Goal: Find contact information: Find contact information

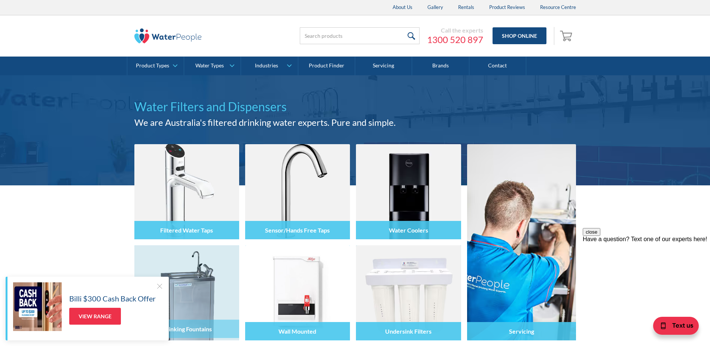
click at [156, 285] on div at bounding box center [159, 285] width 7 height 7
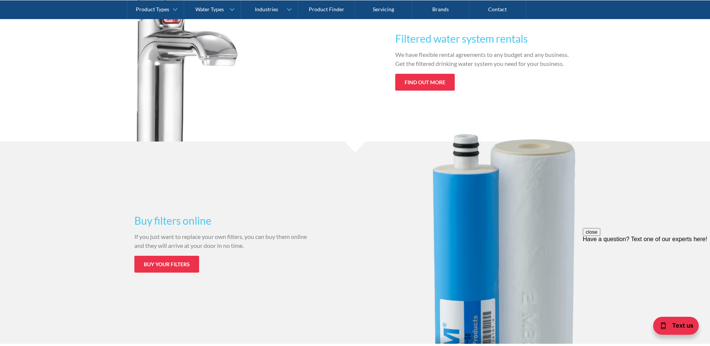
scroll to position [861, 0]
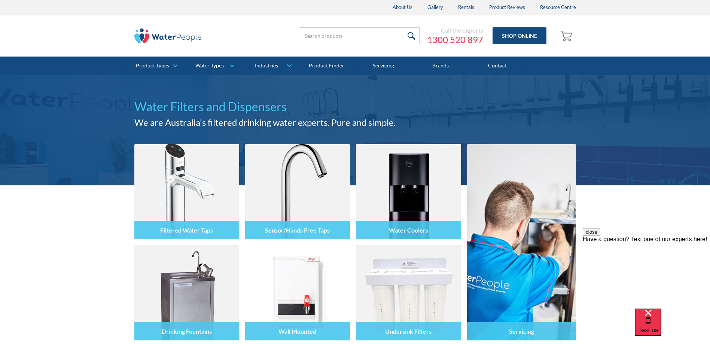
click at [657, 235] on div "close Have a question? Text one of our experts here!" at bounding box center [646, 273] width 127 height 90
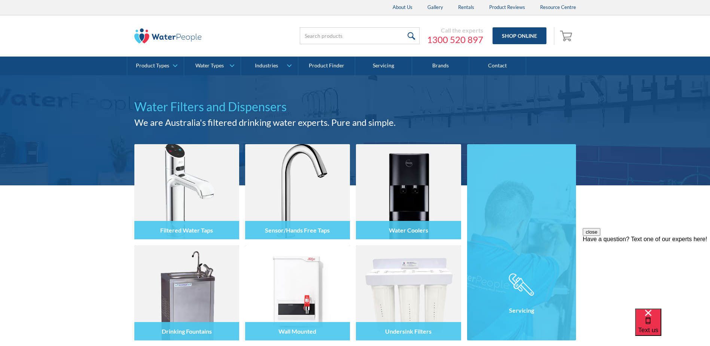
click at [510, 207] on img at bounding box center [521, 242] width 109 height 196
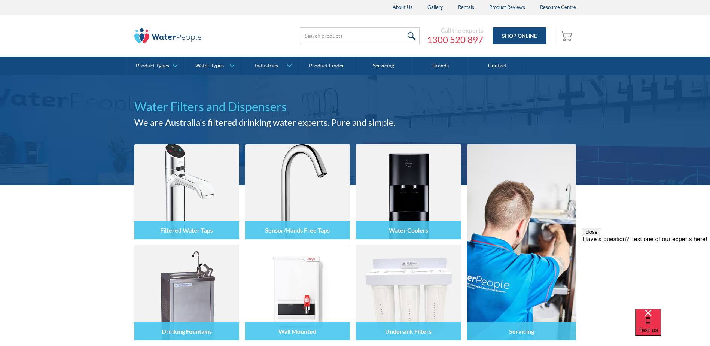
click at [632, 239] on div "close Have a question? Text one of our experts here!" at bounding box center [646, 273] width 127 height 90
drag, startPoint x: 655, startPoint y: 36, endPoint x: 641, endPoint y: 38, distance: 13.7
click at [648, 36] on div "Call the experts [PHONE_NUMBER] Shop Online 0 Your Cart Subtotal Pay with brows…" at bounding box center [354, 35] width 695 height 41
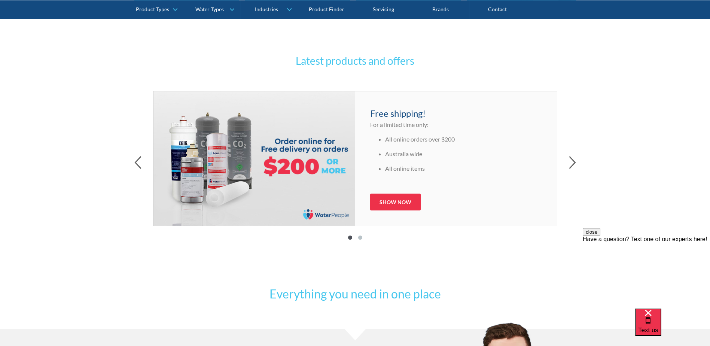
scroll to position [337, 0]
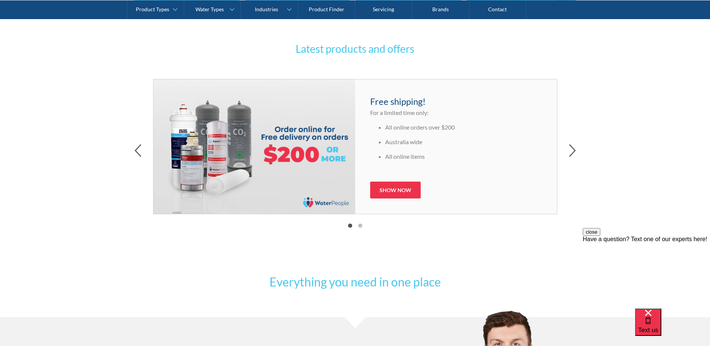
click at [612, 98] on div "Latest products and offers Free shipping! For a limited time only: All online o…" at bounding box center [355, 140] width 710 height 251
click at [61, 123] on div "Latest products and offers Free shipping! For a limited time only: All online o…" at bounding box center [355, 140] width 710 height 251
click at [136, 151] on icon "button" at bounding box center [138, 151] width 6 height 12
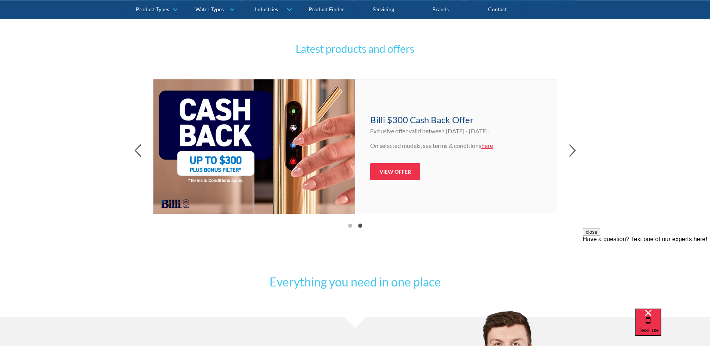
click at [598, 70] on div "Latest products and offers Free shipping! For a limited time only: All online o…" at bounding box center [355, 140] width 710 height 251
click at [622, 79] on div "Latest products and offers Free shipping! For a limited time only: All online o…" at bounding box center [355, 140] width 710 height 251
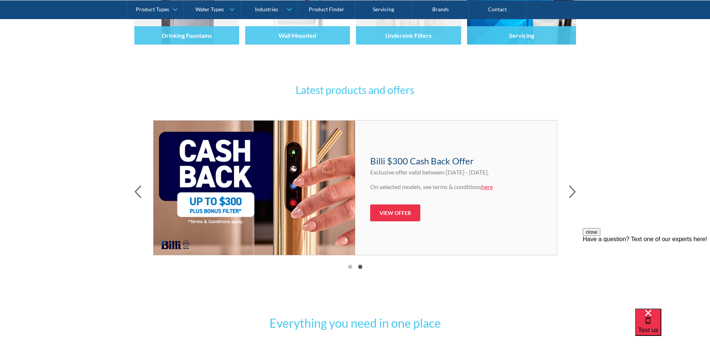
scroll to position [262, 0]
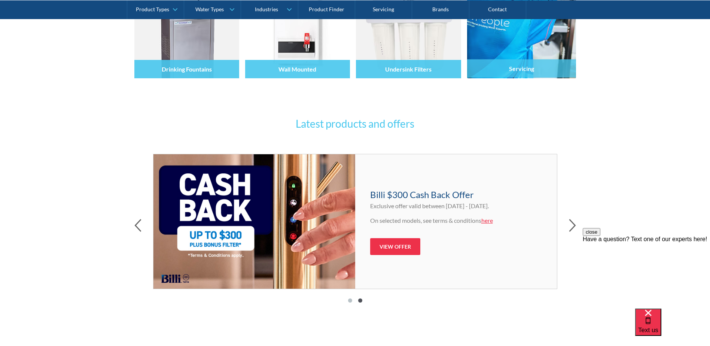
click at [633, 85] on div "Filtered Water Taps Sensor/Hands Free Taps Water Coolers Drinking Fountains Wal…" at bounding box center [355, 21] width 710 height 196
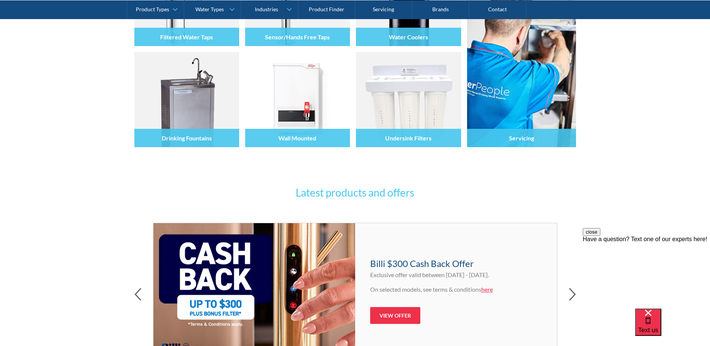
scroll to position [187, 0]
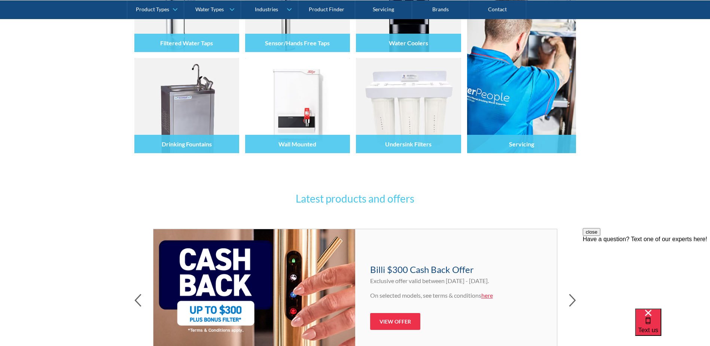
click at [642, 60] on div "Filtered Water Taps Sensor/Hands Free Taps Water Coolers Drinking Fountains Wal…" at bounding box center [355, 96] width 710 height 196
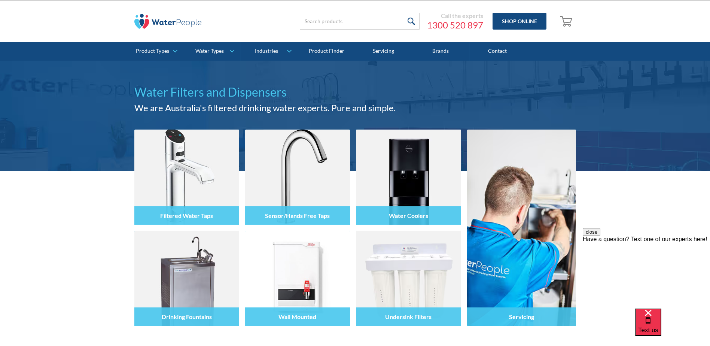
scroll to position [0, 0]
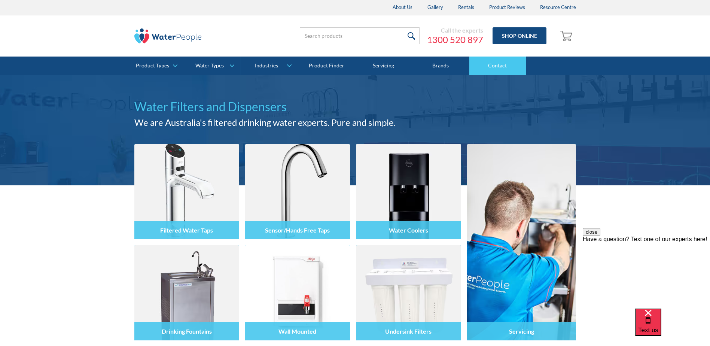
click at [498, 63] on link "Contact" at bounding box center [498, 66] width 57 height 19
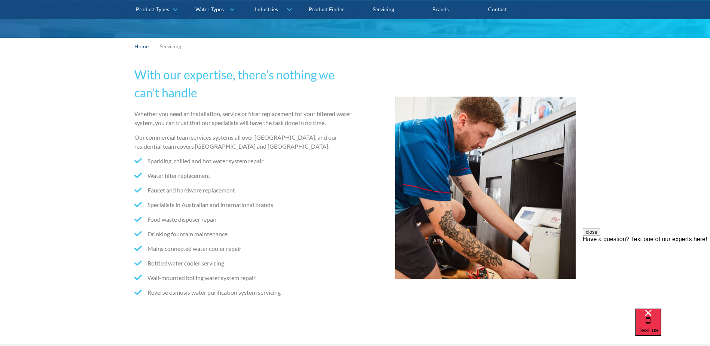
scroll to position [150, 0]
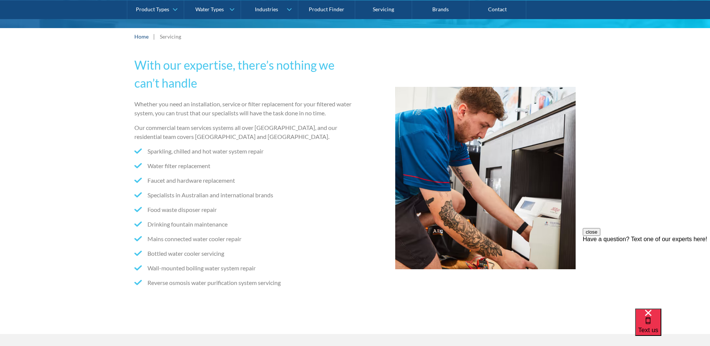
click at [660, 72] on div "With our expertise, there’s nothing we can’t handle Whether you need an install…" at bounding box center [355, 189] width 710 height 289
click at [295, 206] on li "Food waste disposer repair" at bounding box center [243, 209] width 218 height 9
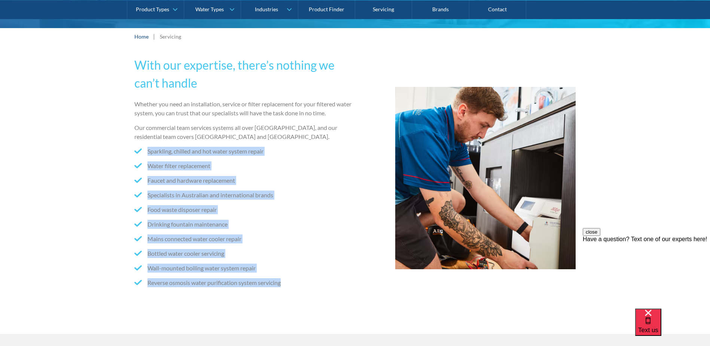
drag, startPoint x: 293, startPoint y: 283, endPoint x: 145, endPoint y: 150, distance: 199.4
click at [145, 150] on ul "Sparkling, chilled and hot water system repair Water filter replacement Faucet …" at bounding box center [243, 220] width 218 height 146
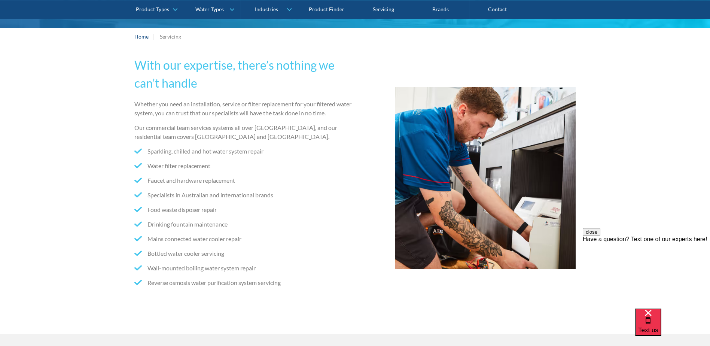
drag, startPoint x: 145, startPoint y: 150, endPoint x: 292, endPoint y: 91, distance: 159.5
click at [292, 91] on h2 "With our expertise, there’s nothing we can’t handle" at bounding box center [243, 74] width 218 height 36
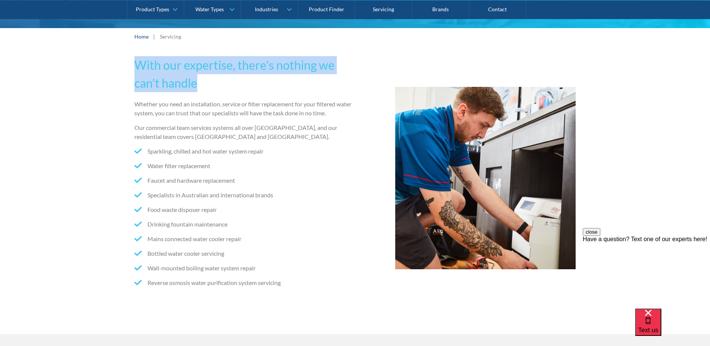
drag, startPoint x: 213, startPoint y: 82, endPoint x: 134, endPoint y: 70, distance: 79.1
click at [134, 70] on h2 "With our expertise, there’s nothing we can’t handle" at bounding box center [243, 74] width 218 height 36
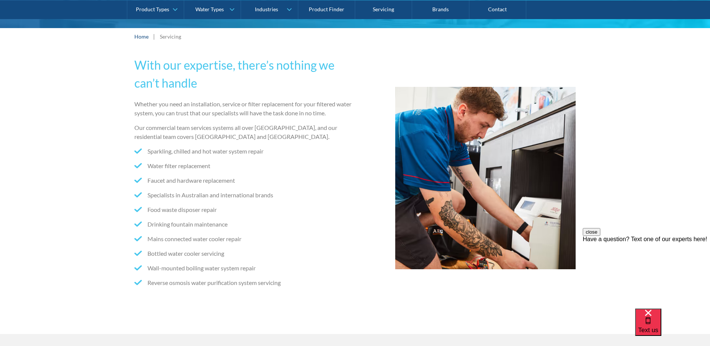
drag, startPoint x: 285, startPoint y: 302, endPoint x: 298, endPoint y: 283, distance: 22.6
click at [285, 302] on div "With our expertise, there’s nothing we can’t handle Whether you need an install…" at bounding box center [355, 189] width 710 height 289
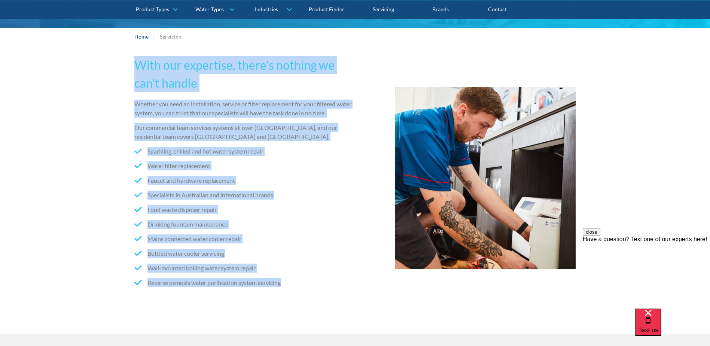
drag, startPoint x: 302, startPoint y: 279, endPoint x: 135, endPoint y: 69, distance: 268.7
click at [135, 69] on div "With our expertise, there’s nothing we can’t handle Whether you need an install…" at bounding box center [243, 178] width 218 height 244
click at [294, 74] on h2 "With our expertise, there’s nothing we can’t handle" at bounding box center [243, 74] width 218 height 36
drag, startPoint x: 300, startPoint y: 290, endPoint x: 131, endPoint y: 66, distance: 280.8
click at [131, 66] on div "With our expertise, there’s nothing we can’t handle Whether you need an install…" at bounding box center [355, 189] width 710 height 289
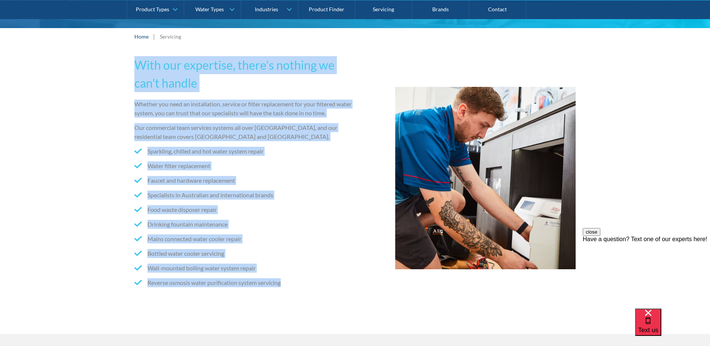
click at [266, 271] on li "Wall-mounted boiling water system repair" at bounding box center [243, 268] width 218 height 9
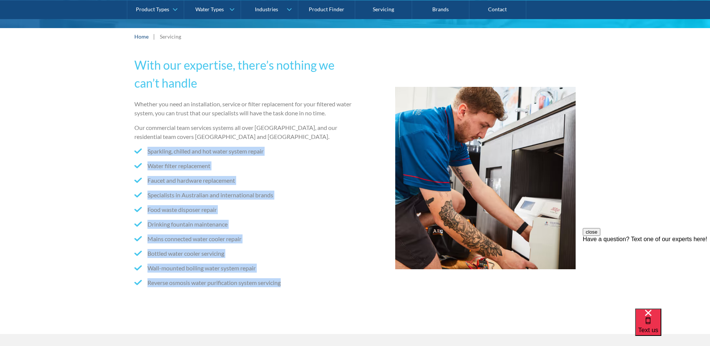
drag, startPoint x: 312, startPoint y: 288, endPoint x: 142, endPoint y: 142, distance: 224.1
click at [142, 142] on div "Whether you need an installation, service or filter replacement for your filter…" at bounding box center [243, 200] width 218 height 201
click at [269, 215] on ul "Sparkling, chilled and hot water system repair Water filter replacement Faucet …" at bounding box center [243, 220] width 218 height 146
drag, startPoint x: 295, startPoint y: 282, endPoint x: 144, endPoint y: 144, distance: 204.1
click at [144, 144] on div "Whether you need an installation, service or filter replacement for your filter…" at bounding box center [243, 200] width 218 height 201
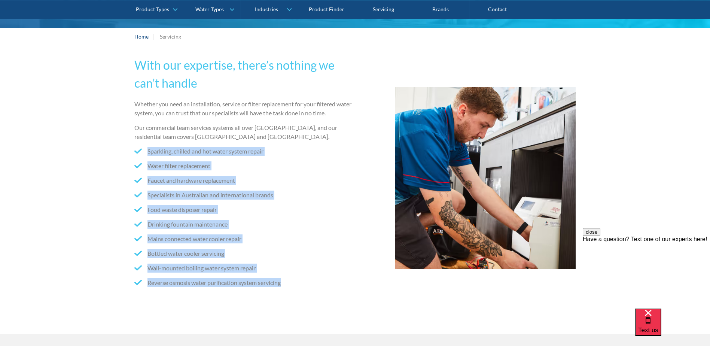
drag, startPoint x: 144, startPoint y: 144, endPoint x: 301, endPoint y: 196, distance: 165.2
click at [301, 196] on li "Specialists in Australian and international brands" at bounding box center [243, 195] width 218 height 9
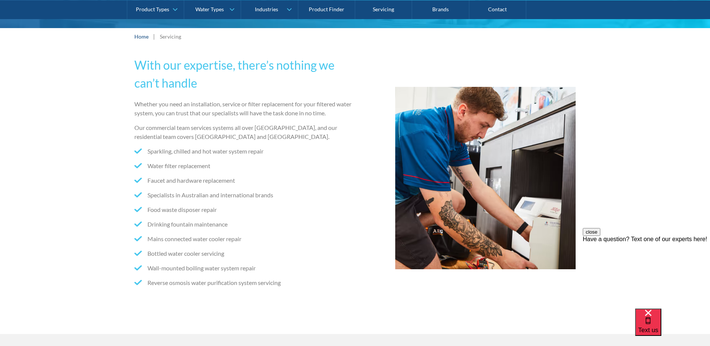
click at [303, 176] on li "Faucet and hardware replacement" at bounding box center [243, 180] width 218 height 9
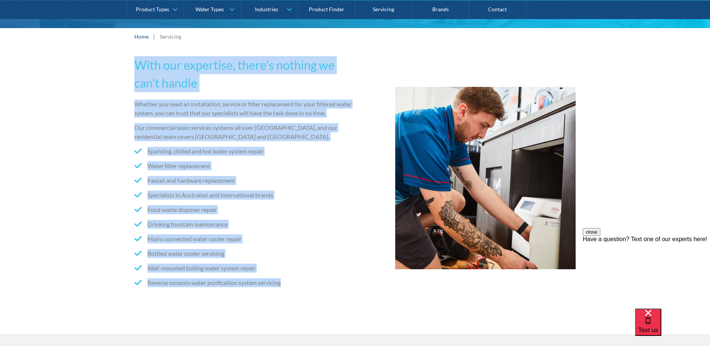
drag, startPoint x: 300, startPoint y: 284, endPoint x: 134, endPoint y: 55, distance: 282.9
click at [134, 55] on div "With our expertise, there’s nothing we can’t handle Whether you need an install…" at bounding box center [355, 189] width 710 height 289
click at [229, 77] on h2 "With our expertise, there’s nothing we can’t handle" at bounding box center [243, 74] width 218 height 36
click at [198, 88] on h2 "With our expertise, there’s nothing we can’t handle" at bounding box center [243, 74] width 218 height 36
click at [239, 90] on h2 "With our expertise, there’s nothing we can’t handle" at bounding box center [243, 74] width 218 height 36
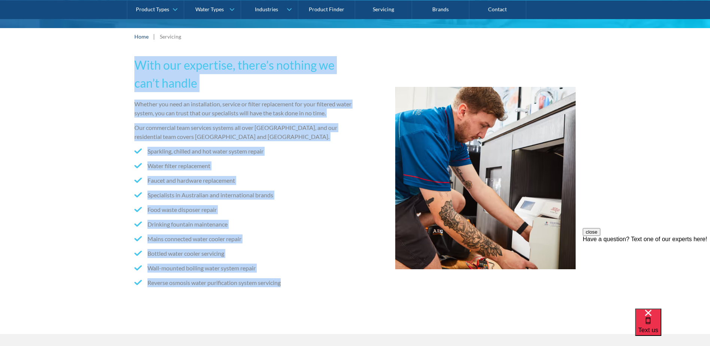
click at [282, 93] on div "With our expertise, there’s nothing we can’t handle Whether you need an install…" at bounding box center [243, 178] width 218 height 244
click at [298, 295] on div "Whether you need an installation, service or filter replacement for your filter…" at bounding box center [243, 200] width 218 height 201
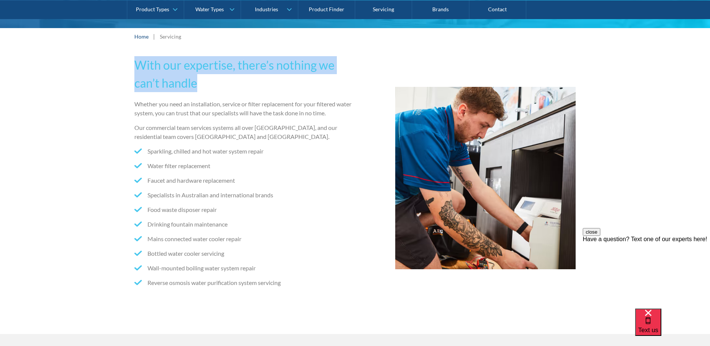
drag, startPoint x: 201, startPoint y: 86, endPoint x: 136, endPoint y: 67, distance: 68.4
click at [136, 67] on h2 "With our expertise, there’s nothing we can’t handle" at bounding box center [243, 74] width 218 height 36
click at [348, 70] on h2 "With our expertise, there’s nothing we can’t handle" at bounding box center [243, 74] width 218 height 36
drag, startPoint x: 212, startPoint y: 84, endPoint x: 137, endPoint y: 59, distance: 79.0
click at [137, 59] on h2 "With our expertise, there’s nothing we can’t handle" at bounding box center [243, 74] width 218 height 36
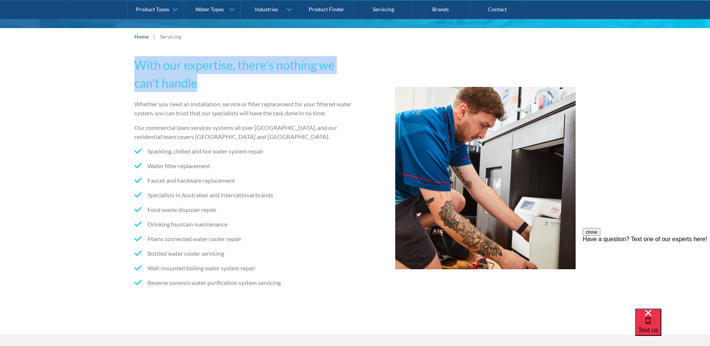
drag, startPoint x: 212, startPoint y: 84, endPoint x: 221, endPoint y: 82, distance: 8.8
click at [212, 83] on h2 "With our expertise, there’s nothing we can’t handle" at bounding box center [243, 74] width 218 height 36
click at [221, 84] on h2 "With our expertise, there’s nothing we can’t handle" at bounding box center [243, 74] width 218 height 36
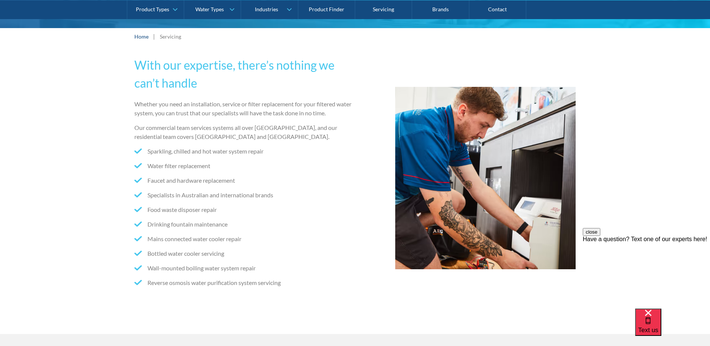
click at [304, 303] on div "With our expertise, there’s nothing we can’t handle Whether you need an install…" at bounding box center [355, 189] width 710 height 289
click at [282, 273] on ul "Sparkling, chilled and hot water system repair Water filter replacement Faucet …" at bounding box center [243, 220] width 218 height 146
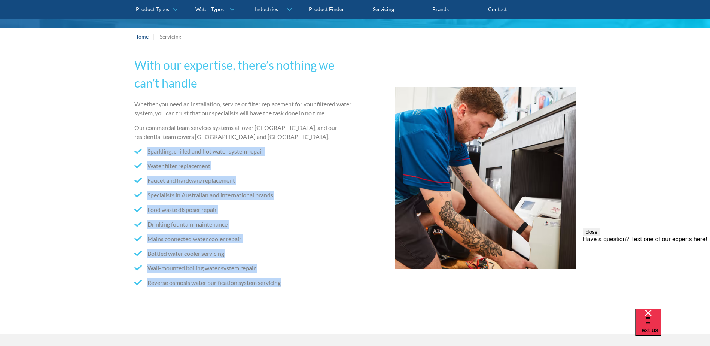
drag, startPoint x: 294, startPoint y: 286, endPoint x: 144, endPoint y: 153, distance: 200.0
click at [144, 153] on ul "Sparkling, chilled and hot water system repair Water filter replacement Faucet …" at bounding box center [243, 220] width 218 height 146
drag, startPoint x: 144, startPoint y: 153, endPoint x: 300, endPoint y: 176, distance: 157.1
click at [300, 176] on li "Faucet and hardware replacement" at bounding box center [243, 180] width 218 height 9
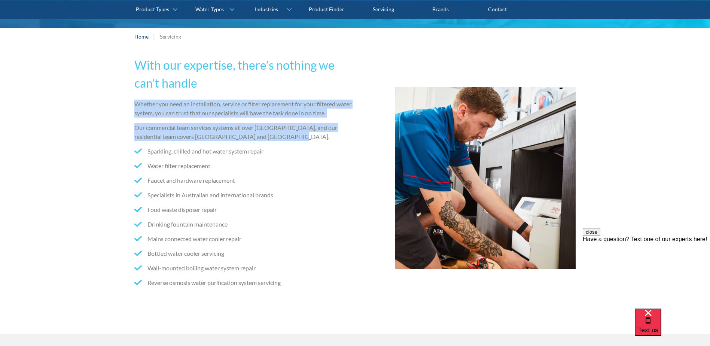
drag, startPoint x: 286, startPoint y: 137, endPoint x: 131, endPoint y: 106, distance: 157.5
click at [131, 106] on div "With our expertise, there’s nothing we can’t handle Whether you need an install…" at bounding box center [355, 189] width 710 height 289
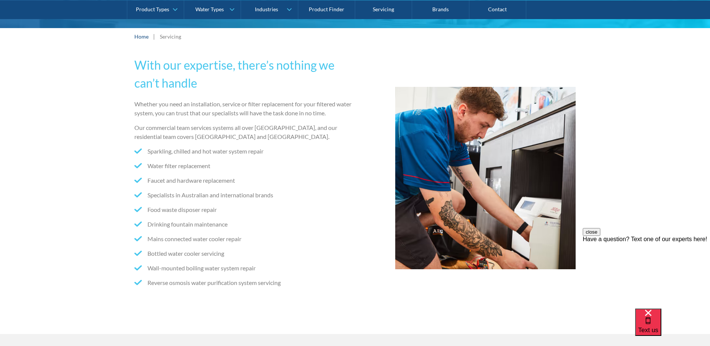
click at [258, 188] on ul "Sparkling, chilled and hot water system repair Water filter replacement Faucet …" at bounding box center [243, 220] width 218 height 146
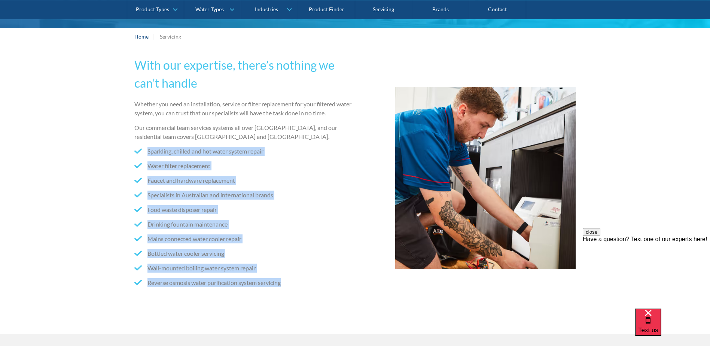
drag, startPoint x: 291, startPoint y: 282, endPoint x: 148, endPoint y: 149, distance: 195.3
click at [148, 149] on ul "Sparkling, chilled and hot water system repair Water filter replacement Faucet …" at bounding box center [243, 220] width 218 height 146
drag, startPoint x: 148, startPoint y: 149, endPoint x: 330, endPoint y: 191, distance: 187.2
click at [330, 191] on li "Specialists in Australian and international brands" at bounding box center [243, 195] width 218 height 9
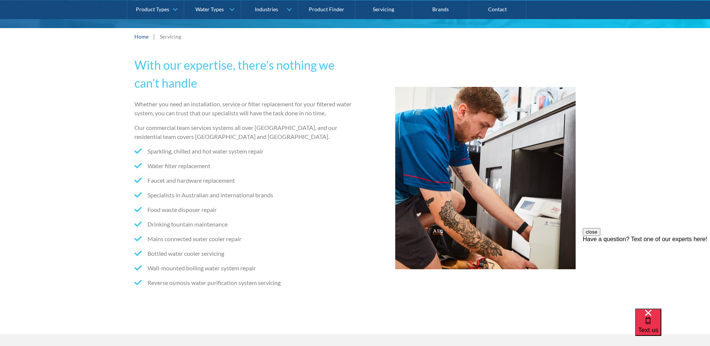
click at [314, 234] on ul "Sparkling, chilled and hot water system repair Water filter replacement Faucet …" at bounding box center [243, 220] width 218 height 146
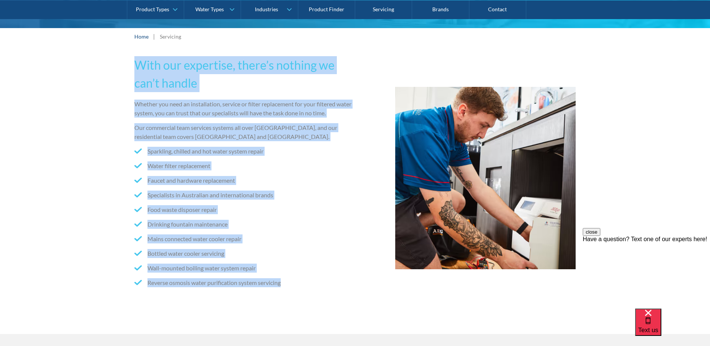
drag, startPoint x: 288, startPoint y: 285, endPoint x: 136, endPoint y: 62, distance: 270.2
click at [136, 62] on div "With our expertise, there’s nothing we can’t handle Whether you need an install…" at bounding box center [243, 178] width 218 height 244
drag, startPoint x: 136, startPoint y: 62, endPoint x: 301, endPoint y: 84, distance: 166.3
click at [301, 84] on h2 "With our expertise, there’s nothing we can’t handle" at bounding box center [243, 74] width 218 height 36
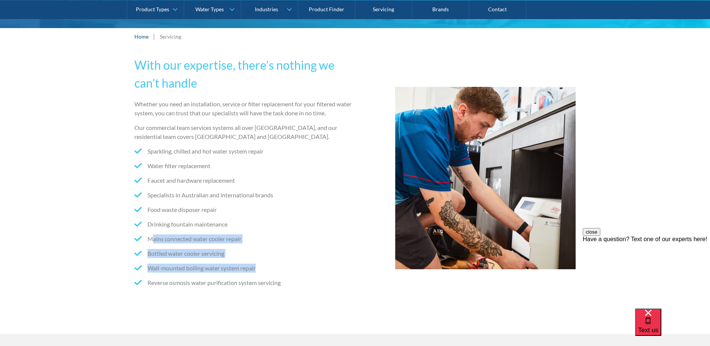
drag, startPoint x: 285, startPoint y: 272, endPoint x: 152, endPoint y: 241, distance: 136.3
click at [152, 241] on ul "Sparkling, chilled and hot water system repair Water filter replacement Faucet …" at bounding box center [243, 220] width 218 height 146
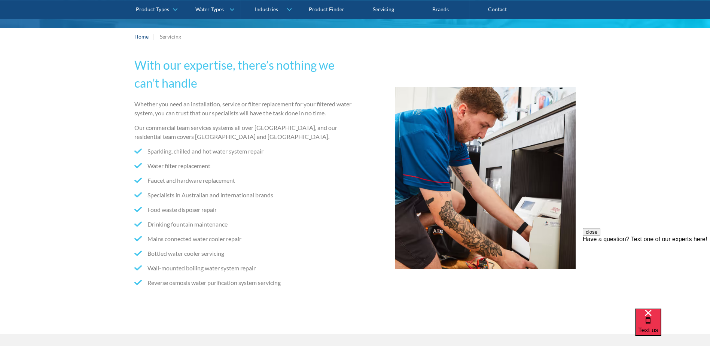
drag, startPoint x: 152, startPoint y: 241, endPoint x: 300, endPoint y: 289, distance: 155.7
click at [300, 289] on ul "Sparkling, chilled and hot water system repair Water filter replacement Faucet …" at bounding box center [243, 220] width 218 height 146
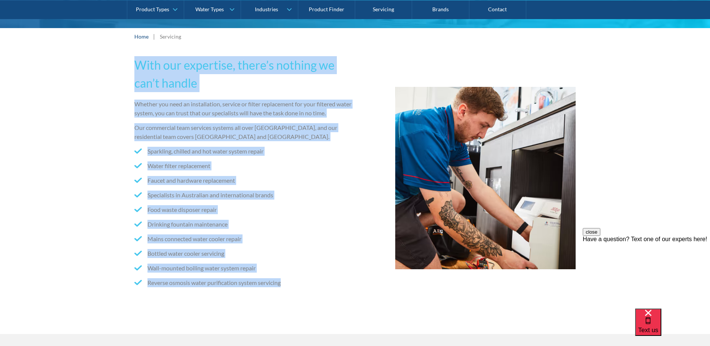
drag, startPoint x: 294, startPoint y: 285, endPoint x: 129, endPoint y: 72, distance: 269.4
click at [129, 72] on div "With our expertise, there’s nothing we can’t handle Whether you need an install…" at bounding box center [355, 189] width 710 height 289
drag, startPoint x: 129, startPoint y: 72, endPoint x: 245, endPoint y: 75, distance: 115.8
click at [245, 75] on h2 "With our expertise, there’s nothing we can’t handle" at bounding box center [243, 74] width 218 height 36
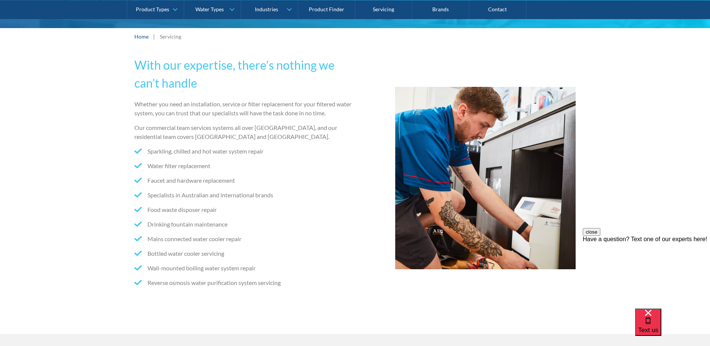
drag, startPoint x: 648, startPoint y: 163, endPoint x: 643, endPoint y: 166, distance: 6.0
click at [643, 165] on div "With our expertise, there’s nothing we can’t handle Whether you need an install…" at bounding box center [355, 189] width 710 height 289
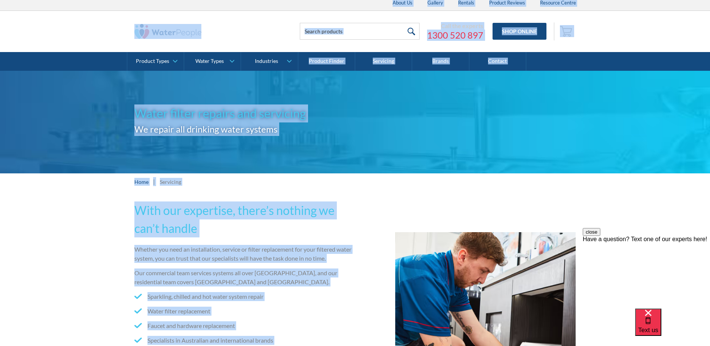
scroll to position [0, 0]
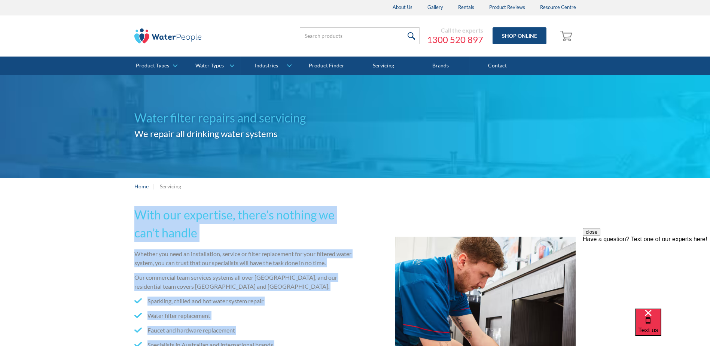
drag, startPoint x: 294, startPoint y: 277, endPoint x: 127, endPoint y: 207, distance: 180.6
click at [127, 207] on div "With our expertise, there’s nothing we can’t handle Whether you need an install…" at bounding box center [355, 339] width 710 height 289
click at [67, 234] on div "With our expertise, there’s nothing we can’t handle Whether you need an install…" at bounding box center [355, 339] width 710 height 289
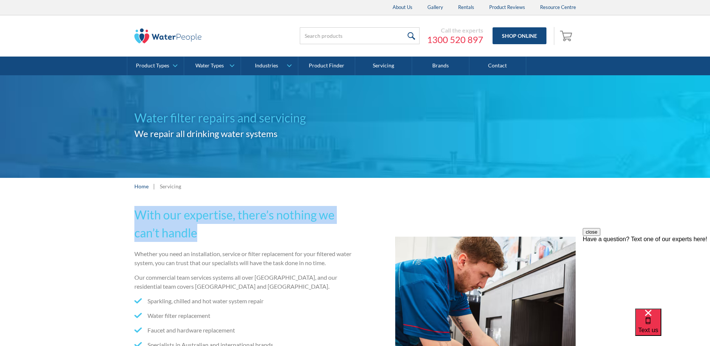
drag, startPoint x: 134, startPoint y: 211, endPoint x: 196, endPoint y: 240, distance: 68.7
click at [196, 240] on h2 "With our expertise, there’s nothing we can’t handle" at bounding box center [243, 224] width 218 height 36
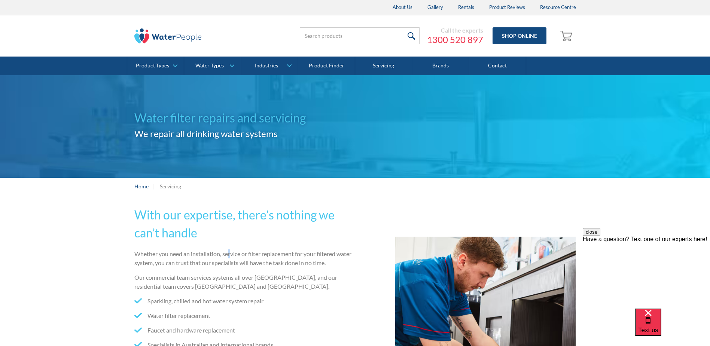
drag, startPoint x: 196, startPoint y: 240, endPoint x: 230, endPoint y: 246, distance: 34.5
click at [230, 246] on div "With our expertise, there’s nothing we can’t handle Whether you need an install…" at bounding box center [243, 328] width 218 height 244
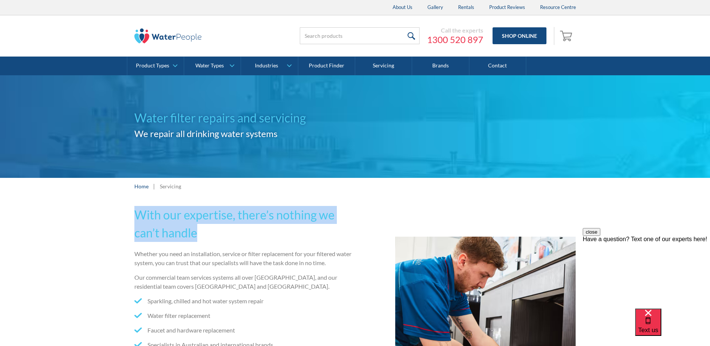
drag, startPoint x: 230, startPoint y: 246, endPoint x: 128, endPoint y: 210, distance: 108.0
click at [128, 210] on div "With our expertise, there’s nothing we can’t handle Whether you need an install…" at bounding box center [355, 339] width 710 height 289
drag, startPoint x: 128, startPoint y: 210, endPoint x: 228, endPoint y: 233, distance: 102.2
click at [228, 233] on h2 "With our expertise, there’s nothing we can’t handle" at bounding box center [243, 224] width 218 height 36
drag, startPoint x: 201, startPoint y: 232, endPoint x: 135, endPoint y: 212, distance: 69.6
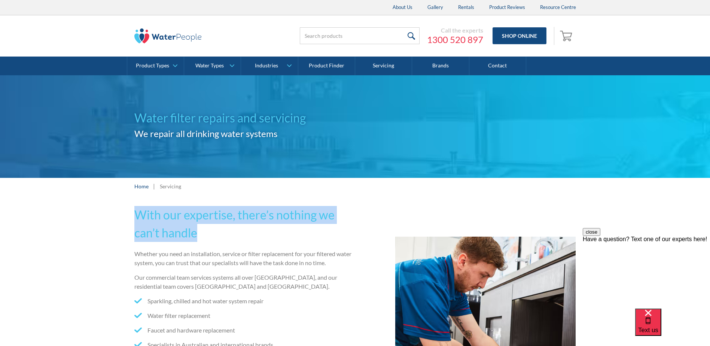
click at [135, 212] on h2 "With our expertise, there’s nothing we can’t handle" at bounding box center [243, 224] width 218 height 36
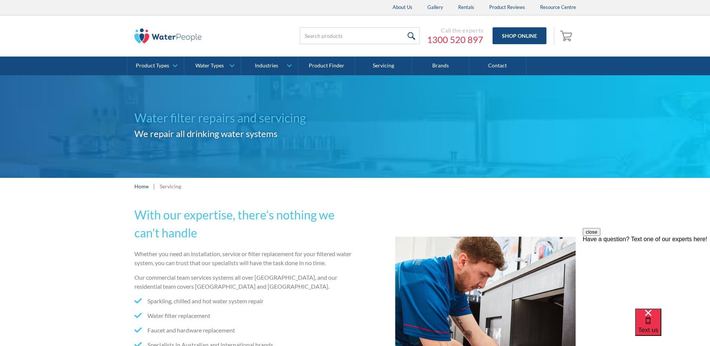
click at [404, 208] on div "With our expertise, there’s nothing we can’t handle Whether you need an install…" at bounding box center [355, 328] width 442 height 244
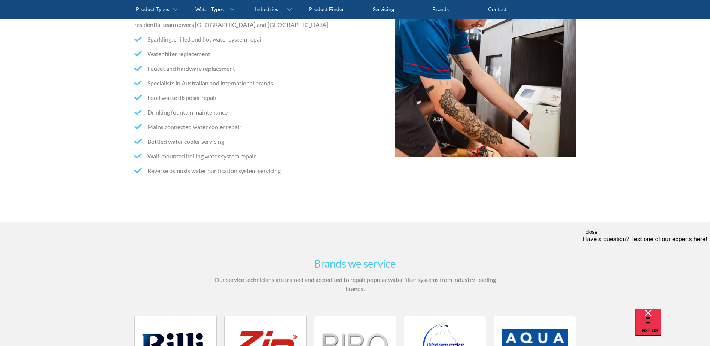
scroll to position [262, 0]
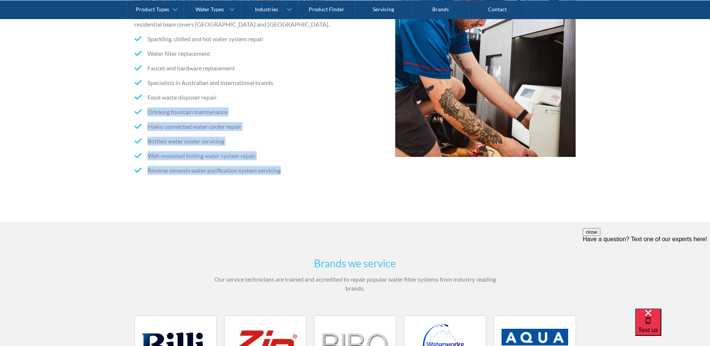
drag, startPoint x: 328, startPoint y: 177, endPoint x: 142, endPoint y: 104, distance: 200.1
click at [142, 104] on ul "Sparkling, chilled and hot water system repair Water filter replacement Faucet …" at bounding box center [243, 107] width 218 height 146
click at [307, 124] on li "Mains connected water cooler repair" at bounding box center [243, 126] width 218 height 9
drag, startPoint x: 279, startPoint y: 172, endPoint x: 170, endPoint y: 137, distance: 114.5
click at [170, 137] on ul "Sparkling, chilled and hot water system repair Water filter replacement Faucet …" at bounding box center [243, 107] width 218 height 146
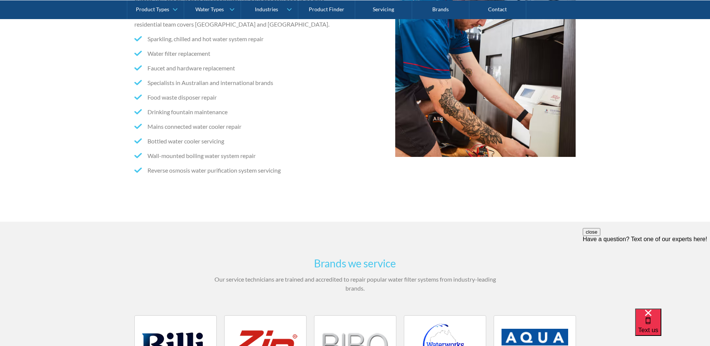
drag, startPoint x: 170, startPoint y: 137, endPoint x: 304, endPoint y: 102, distance: 138.9
click at [304, 102] on ul "Sparkling, chilled and hot water system repair Water filter replacement Faucet …" at bounding box center [243, 107] width 218 height 146
click at [300, 162] on ul "Sparkling, chilled and hot water system repair Water filter replacement Faucet …" at bounding box center [243, 107] width 218 height 146
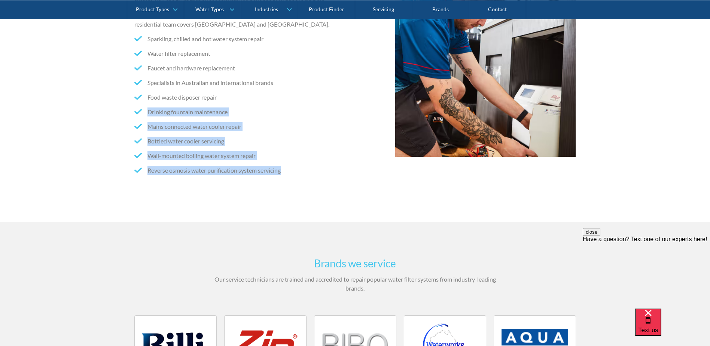
drag, startPoint x: 288, startPoint y: 173, endPoint x: 140, endPoint y: 102, distance: 165.0
click at [140, 102] on ul "Sparkling, chilled and hot water system repair Water filter replacement Faucet …" at bounding box center [243, 107] width 218 height 146
drag, startPoint x: 140, startPoint y: 102, endPoint x: 401, endPoint y: 147, distance: 265.7
click at [401, 146] on img at bounding box center [485, 66] width 181 height 183
drag, startPoint x: 401, startPoint y: 147, endPoint x: 398, endPoint y: 185, distance: 38.3
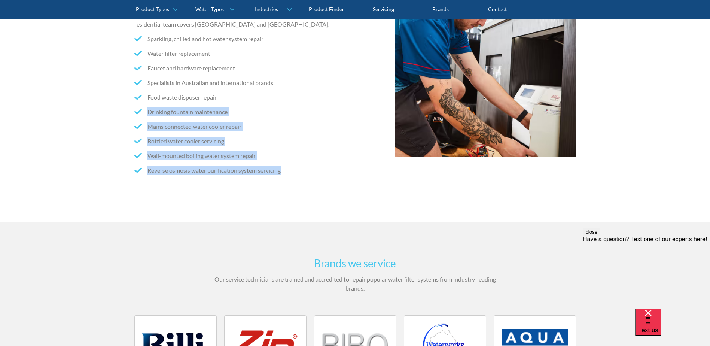
click at [398, 185] on div "With our expertise, there’s nothing we can’t handle Whether you need an install…" at bounding box center [355, 66] width 442 height 244
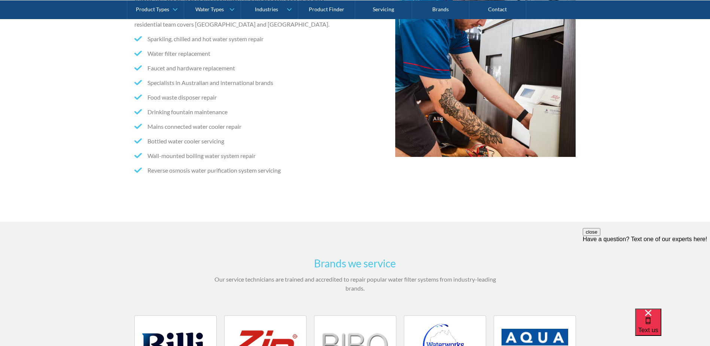
click at [331, 100] on li "Food waste disposer repair" at bounding box center [243, 97] width 218 height 9
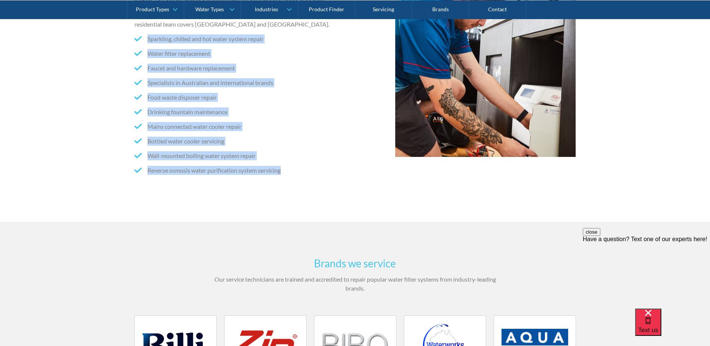
drag, startPoint x: 219, startPoint y: 161, endPoint x: 132, endPoint y: 40, distance: 148.7
click at [132, 40] on div "With our expertise, there’s nothing we can’t handle Whether you need an install…" at bounding box center [355, 77] width 710 height 289
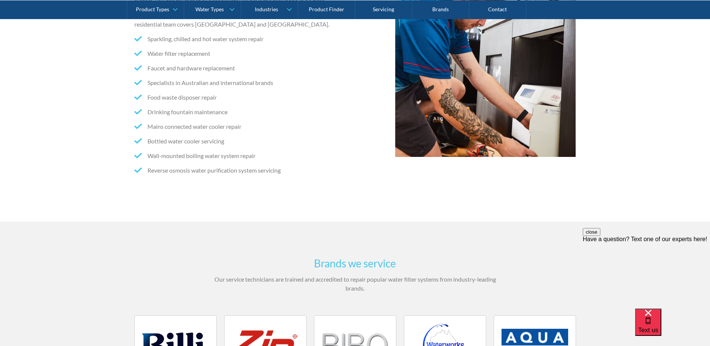
click at [585, 165] on div "With our expertise, there’s nothing we can’t handle Whether you need an install…" at bounding box center [355, 77] width 710 height 289
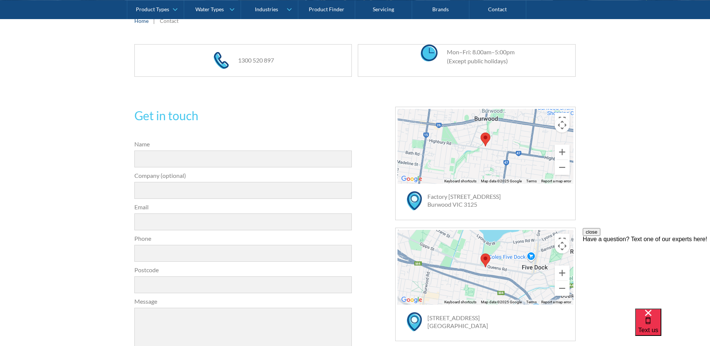
scroll to position [150, 0]
click at [263, 108] on h2 "Get in touch" at bounding box center [243, 116] width 218 height 18
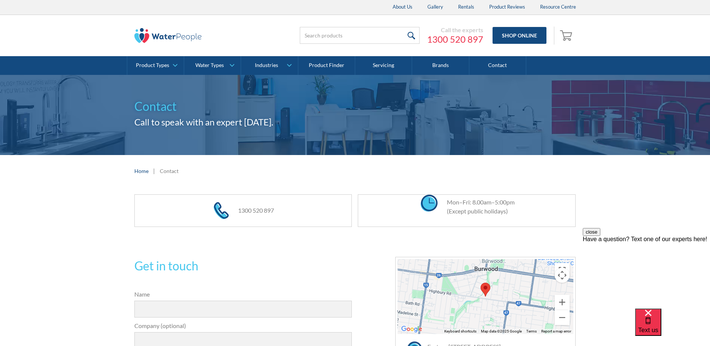
scroll to position [0, 0]
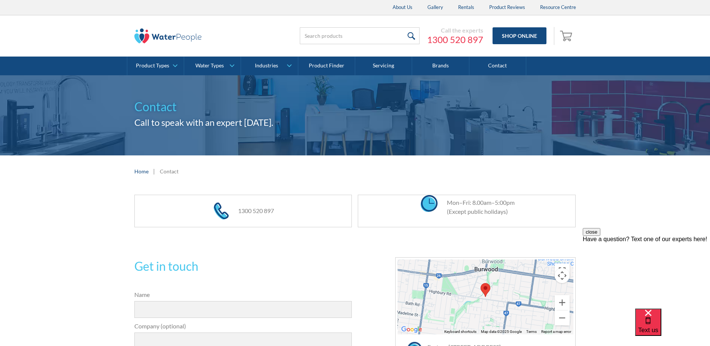
click at [637, 171] on div "Home | Contact" at bounding box center [355, 171] width 710 height 32
click at [601, 37] on div "Call the experts [PHONE_NUMBER] Shop Online 0 Your Cart Subtotal Pay with brows…" at bounding box center [354, 35] width 695 height 41
drag, startPoint x: 687, startPoint y: 334, endPoint x: 689, endPoint y: 338, distance: 4.2
click at [689, 337] on div "Text us" at bounding box center [673, 327] width 75 height 37
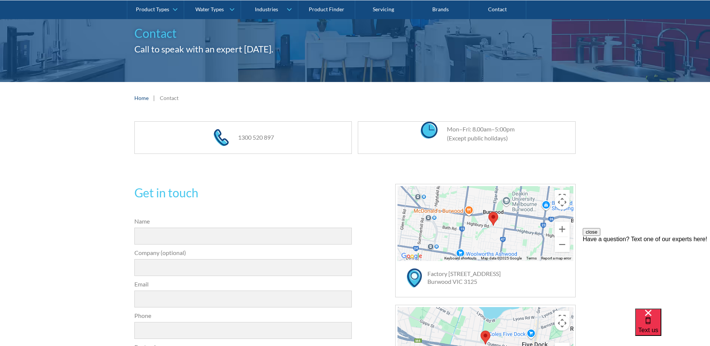
scroll to position [9, 0]
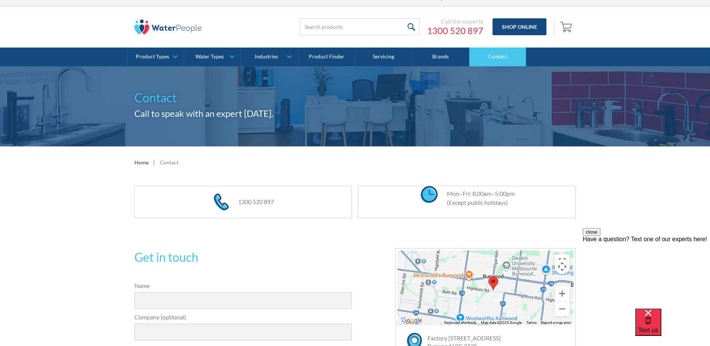
click at [502, 54] on link "Contact" at bounding box center [498, 57] width 57 height 19
